Goal: Book appointment/travel/reservation

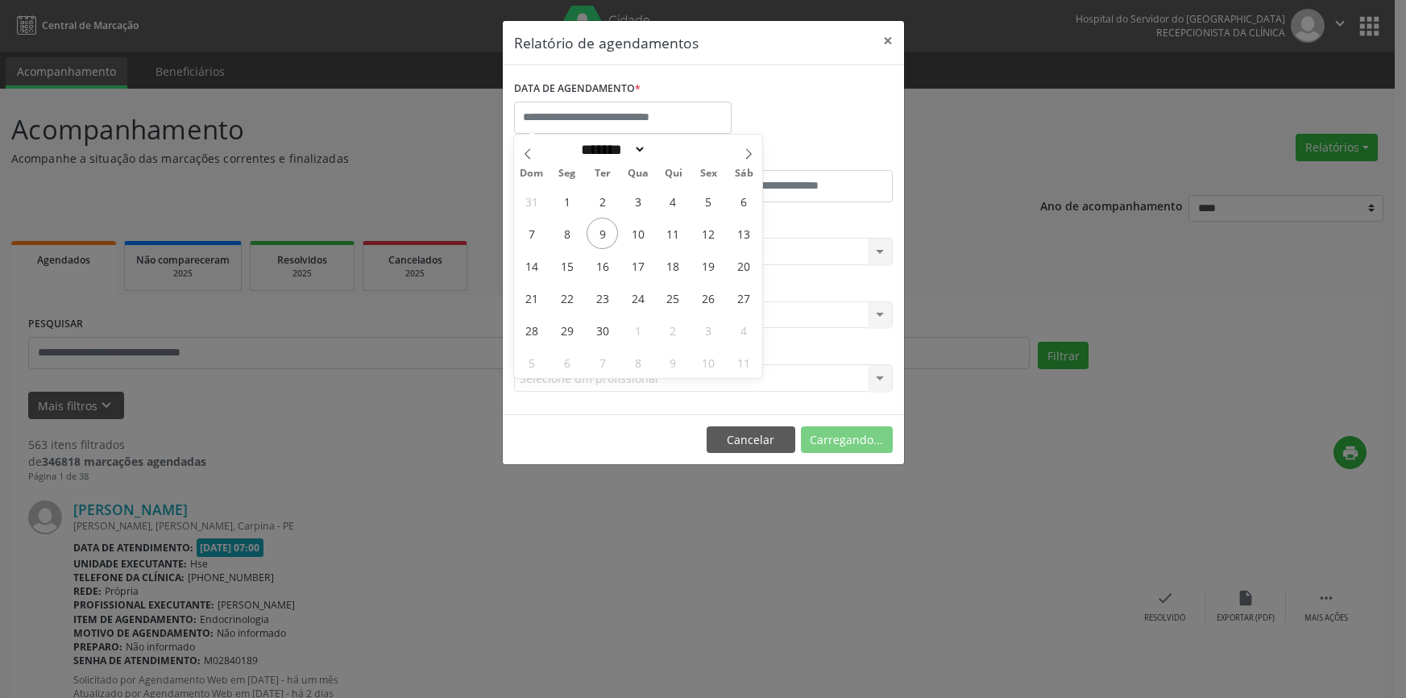
select select "*"
click at [595, 231] on span "9" at bounding box center [602, 233] width 31 height 31
type input "**********"
click at [595, 231] on span "9" at bounding box center [602, 233] width 31 height 31
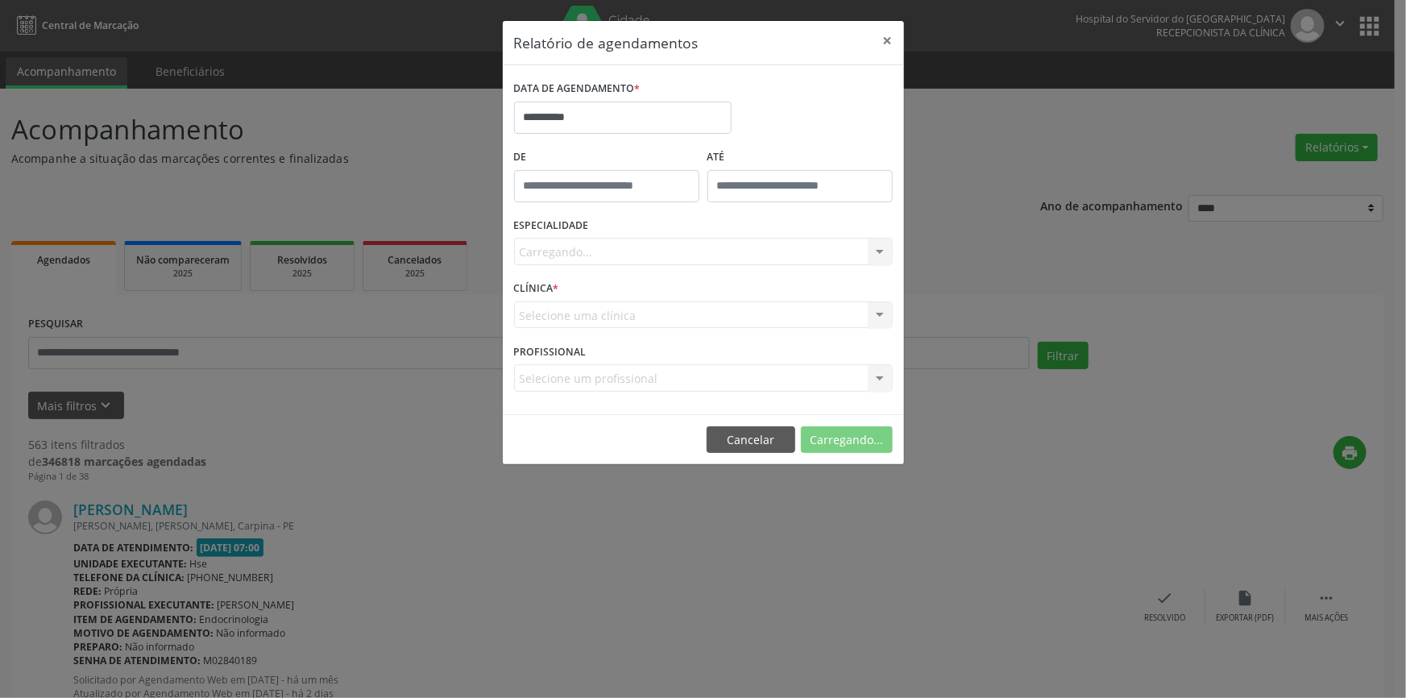
click at [588, 258] on div "Carregando... Todas as especialidades Alergologia Angiologia Arritmologia Cardi…" at bounding box center [703, 251] width 379 height 27
click at [593, 261] on div "Seleciona uma especialidade" at bounding box center [703, 251] width 379 height 27
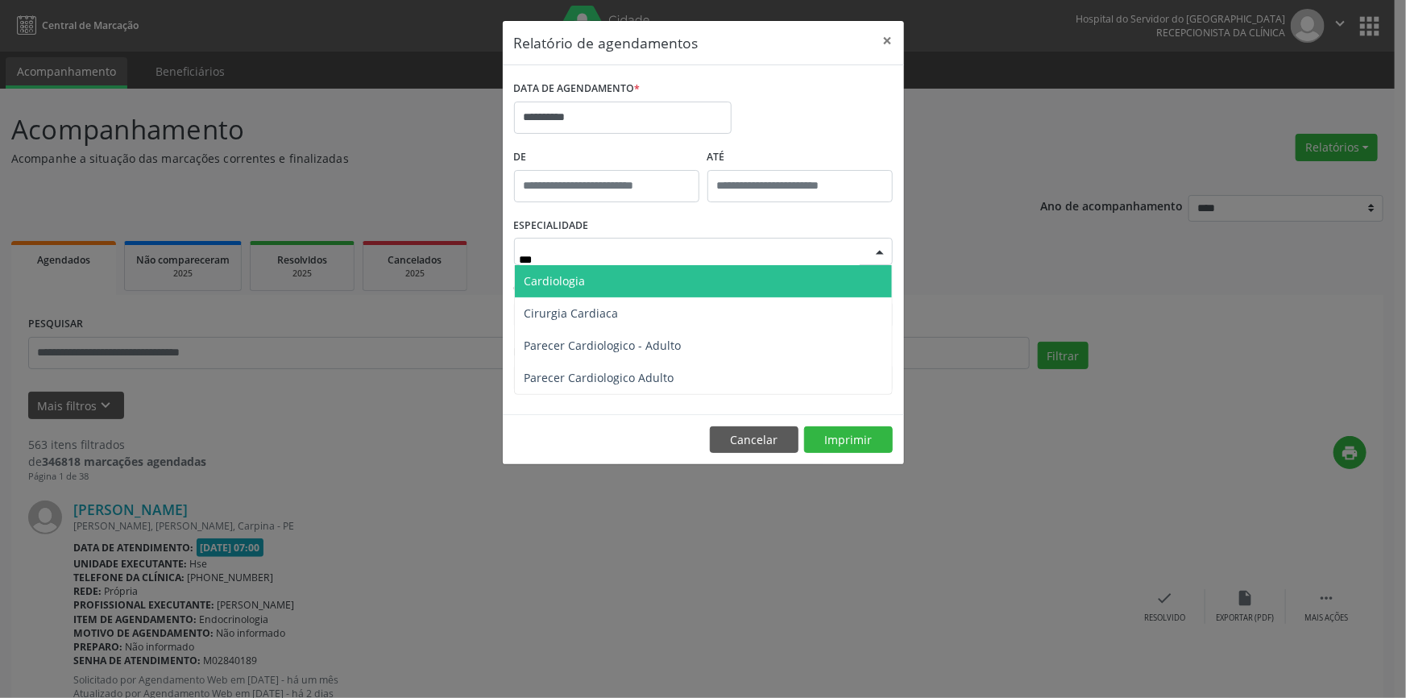
type input "****"
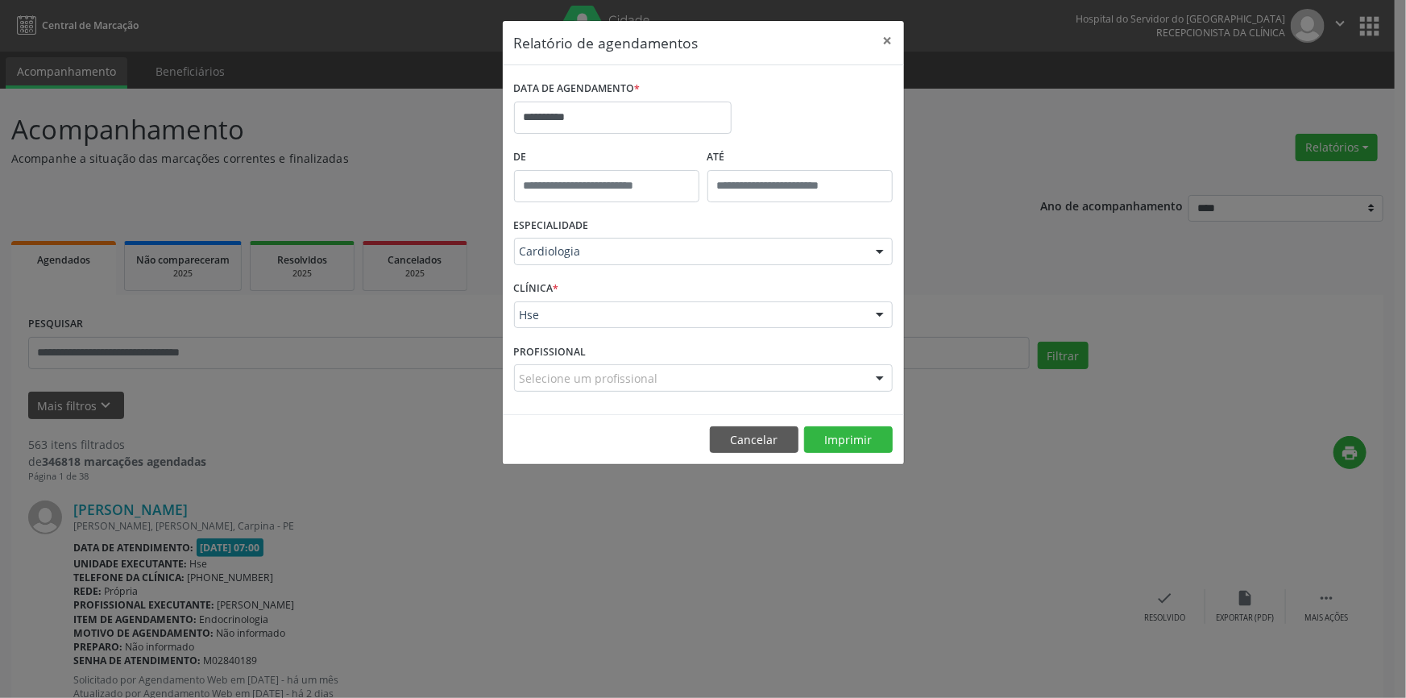
click at [854, 322] on div "Hse" at bounding box center [703, 314] width 379 height 27
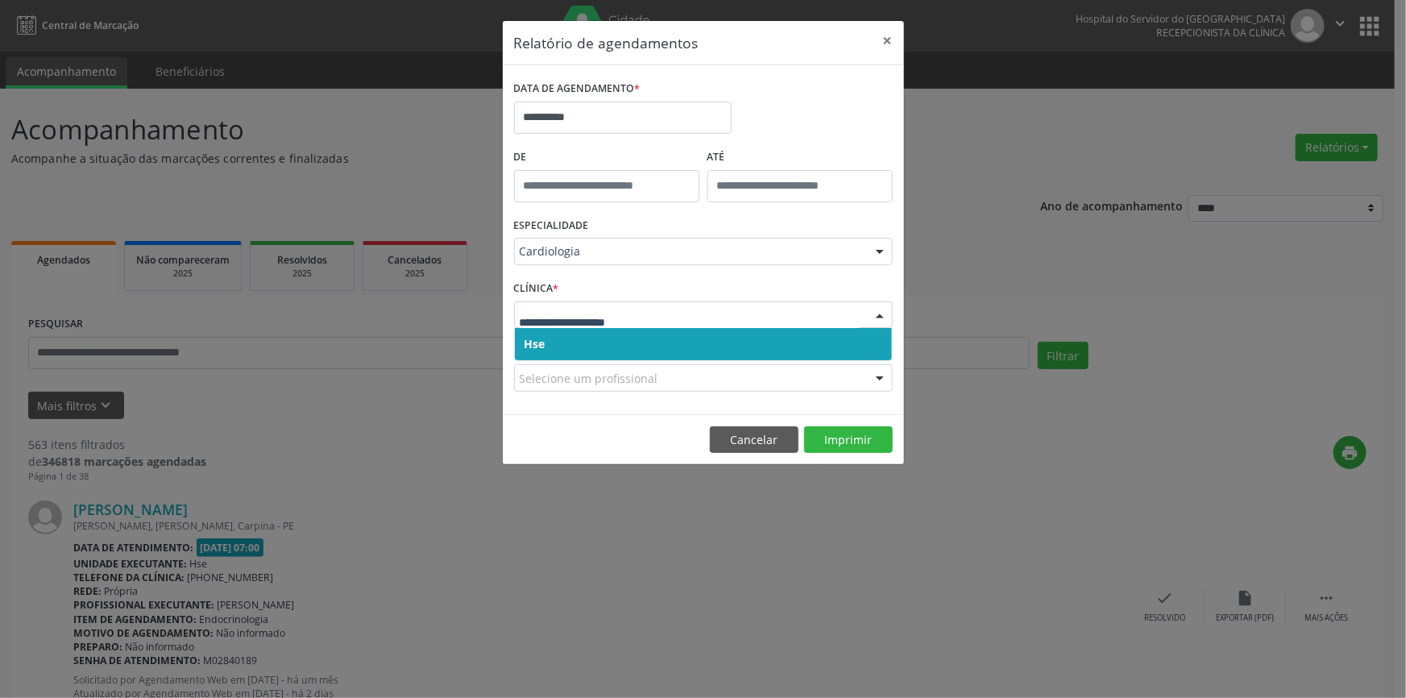
drag, startPoint x: 841, startPoint y: 341, endPoint x: 832, endPoint y: 322, distance: 20.5
click at [840, 341] on span "Hse" at bounding box center [703, 344] width 377 height 32
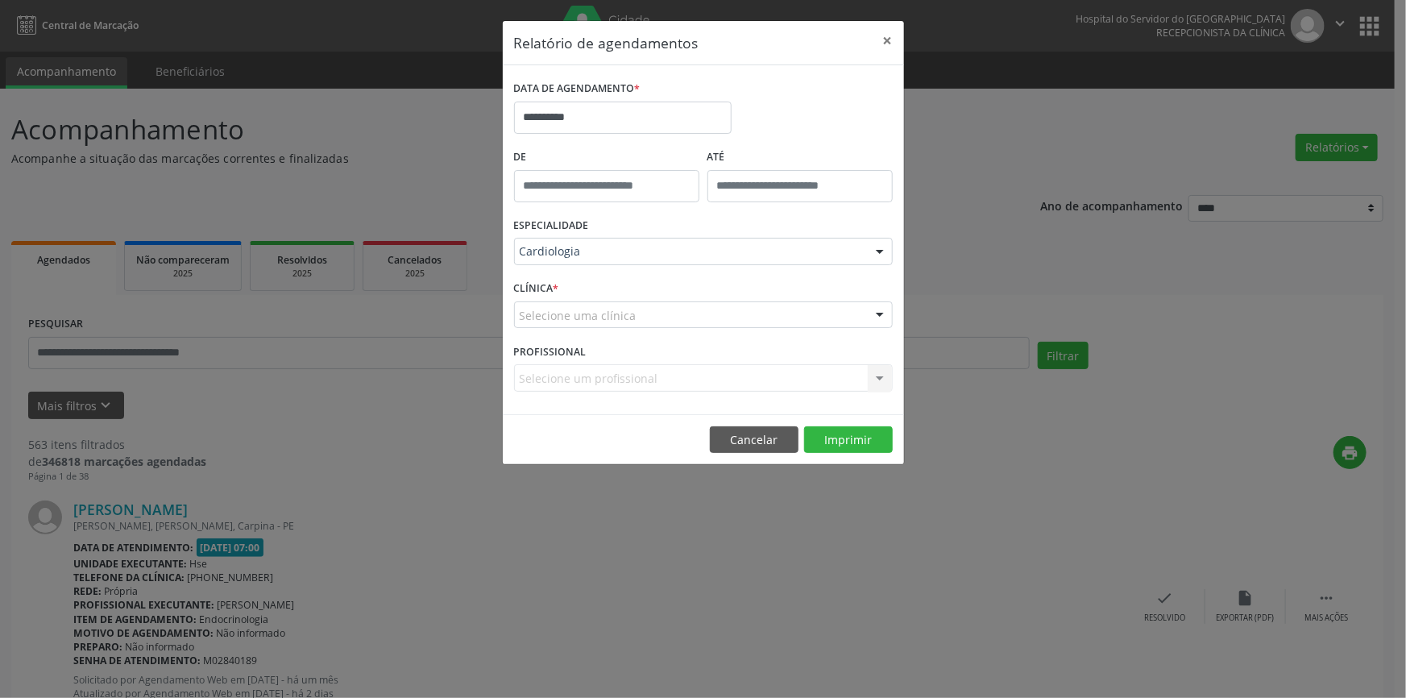
click at [832, 321] on div "Selecione uma clínica" at bounding box center [703, 314] width 379 height 27
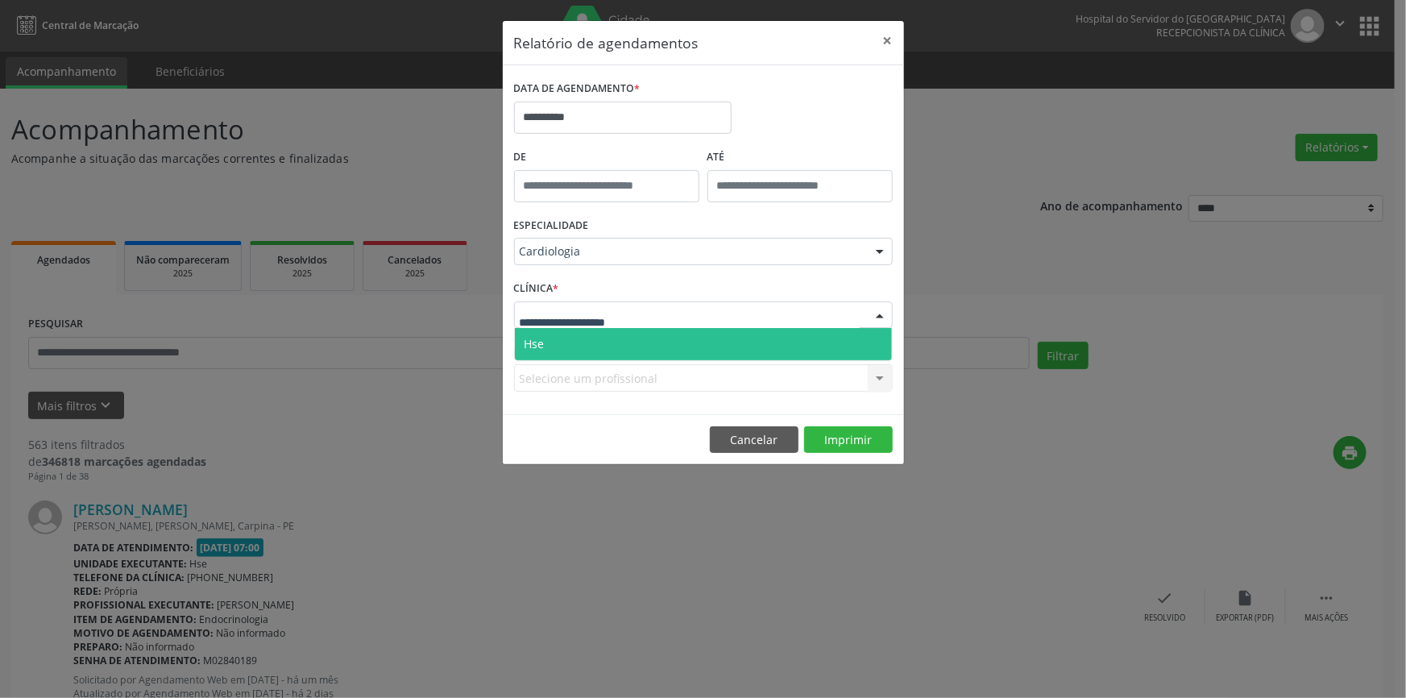
click at [839, 340] on span "Hse" at bounding box center [703, 344] width 377 height 32
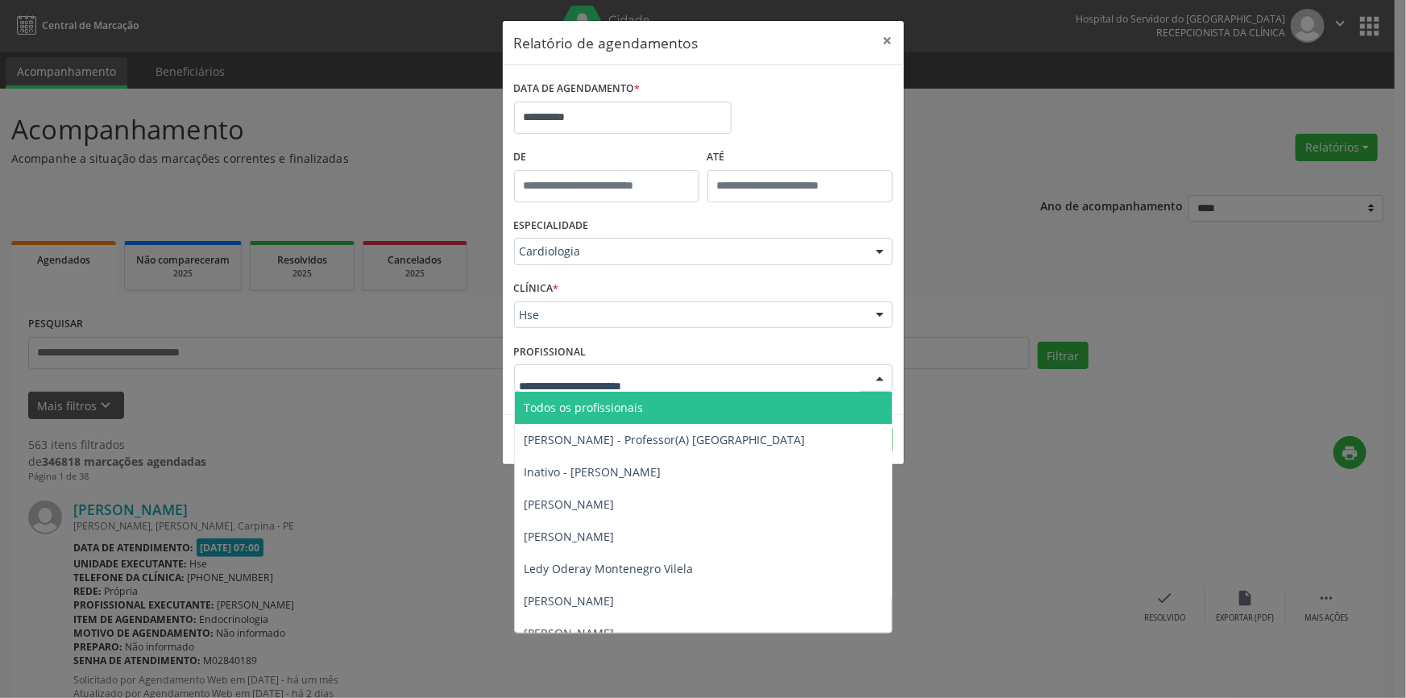
click at [765, 378] on div at bounding box center [703, 377] width 379 height 27
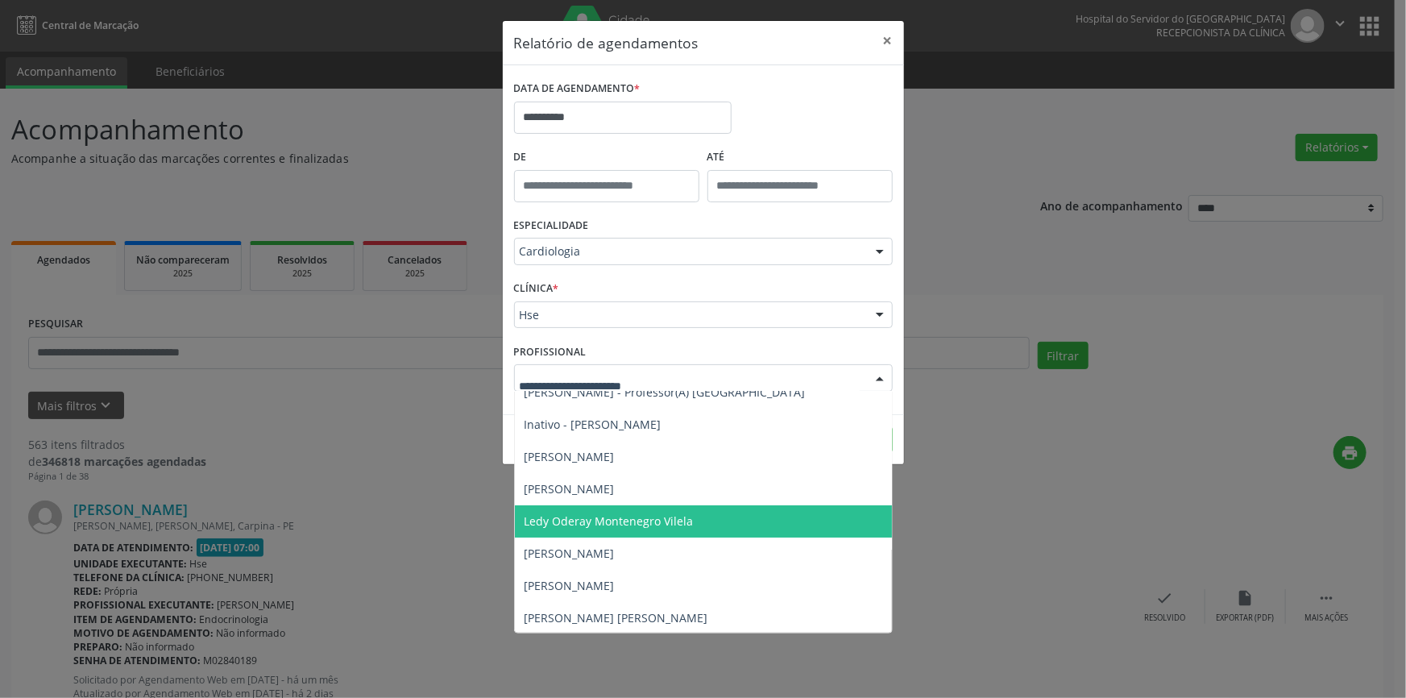
scroll to position [73, 0]
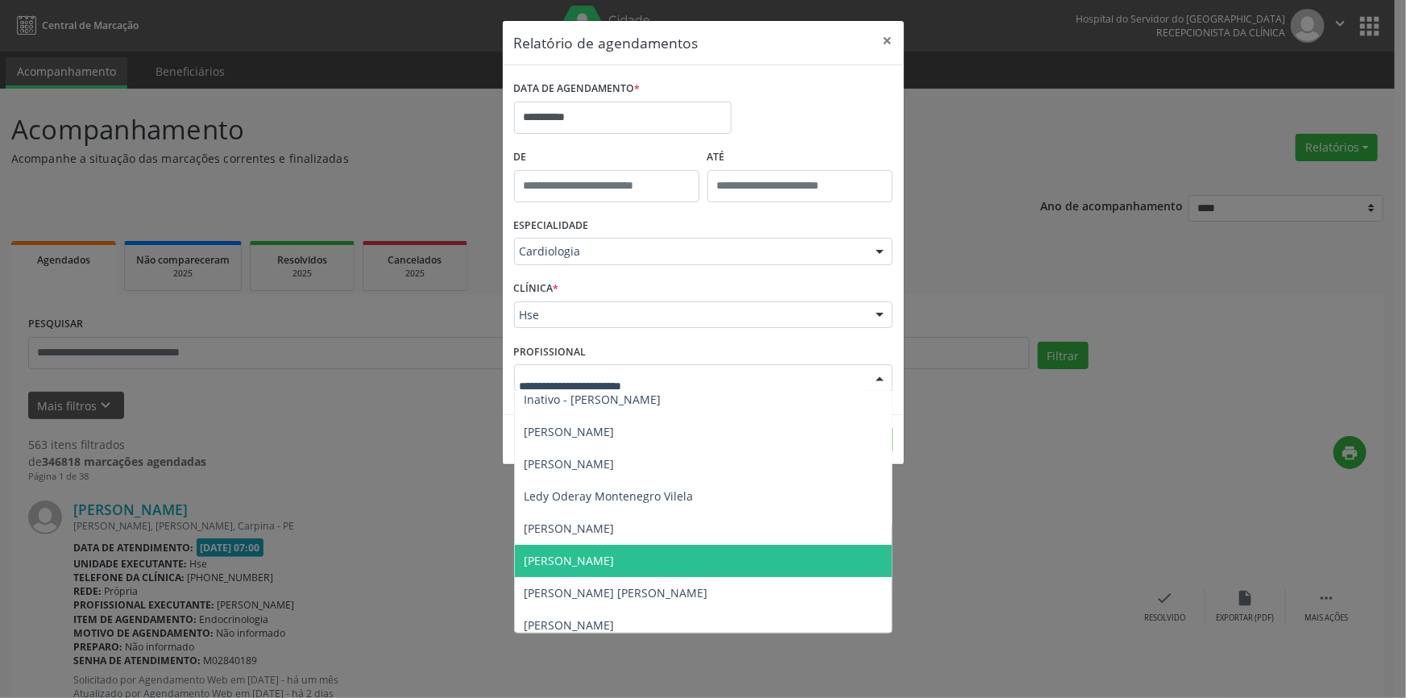
click at [719, 570] on span "[PERSON_NAME]" at bounding box center [703, 561] width 377 height 32
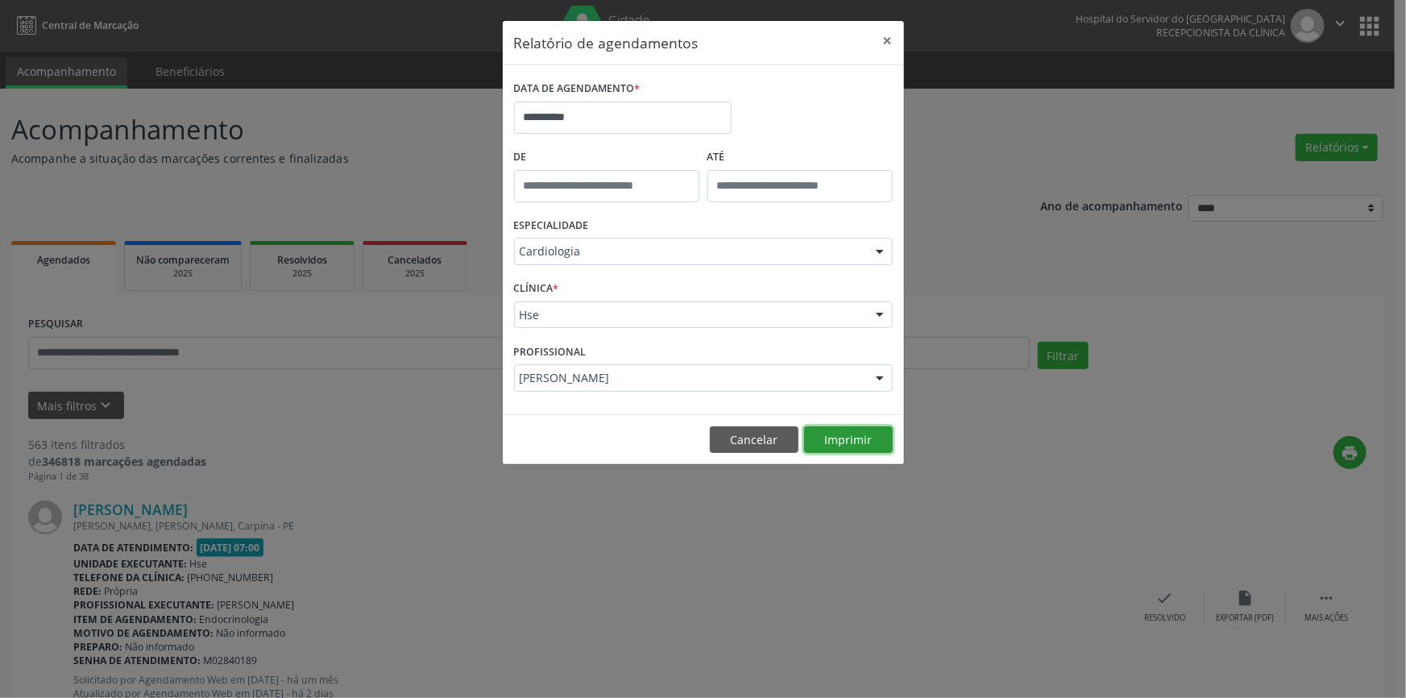
click at [860, 445] on button "Imprimir" at bounding box center [848, 439] width 89 height 27
